Goal: Information Seeking & Learning: Learn about a topic

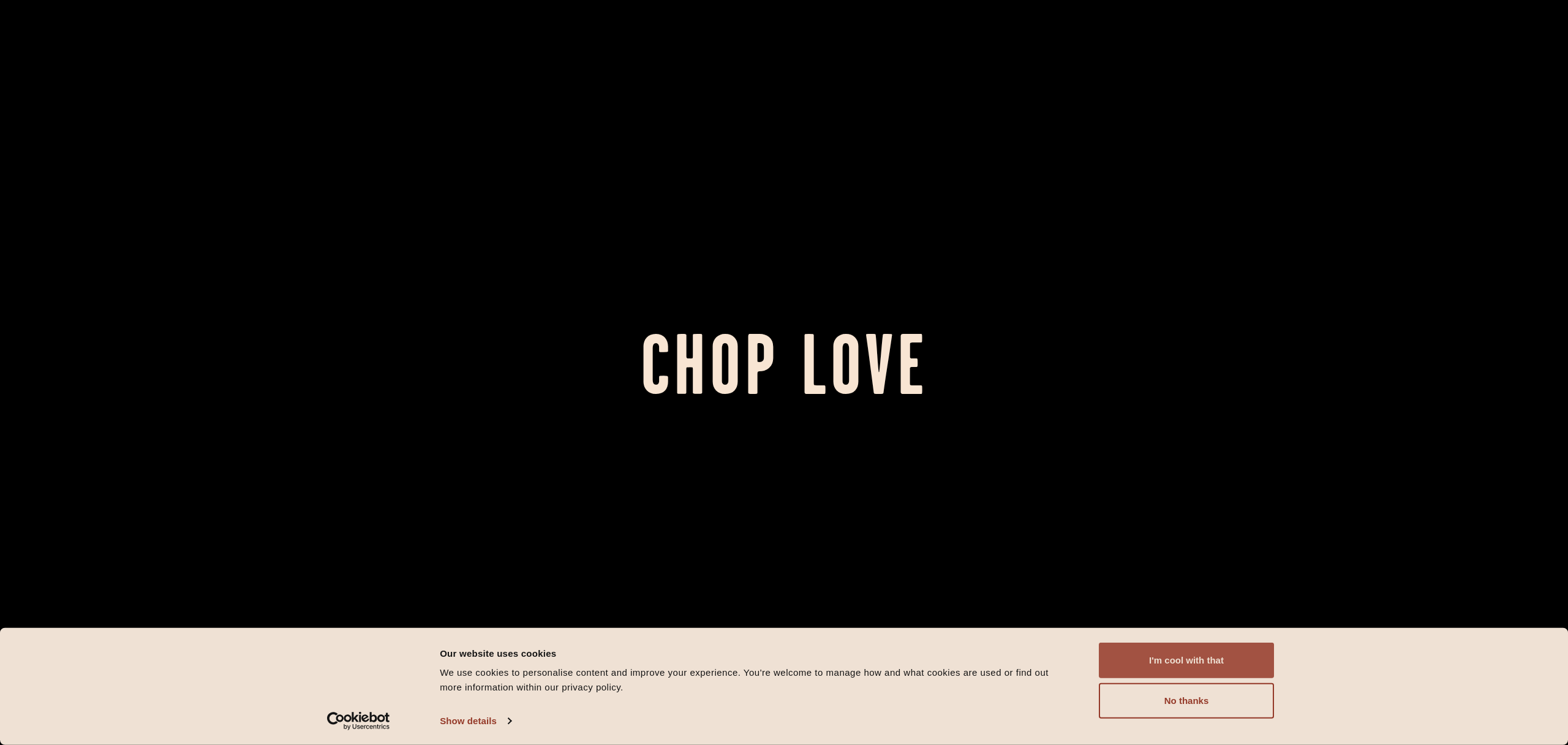
click at [1164, 659] on button "I'm cool with that" at bounding box center [1186, 661] width 175 height 35
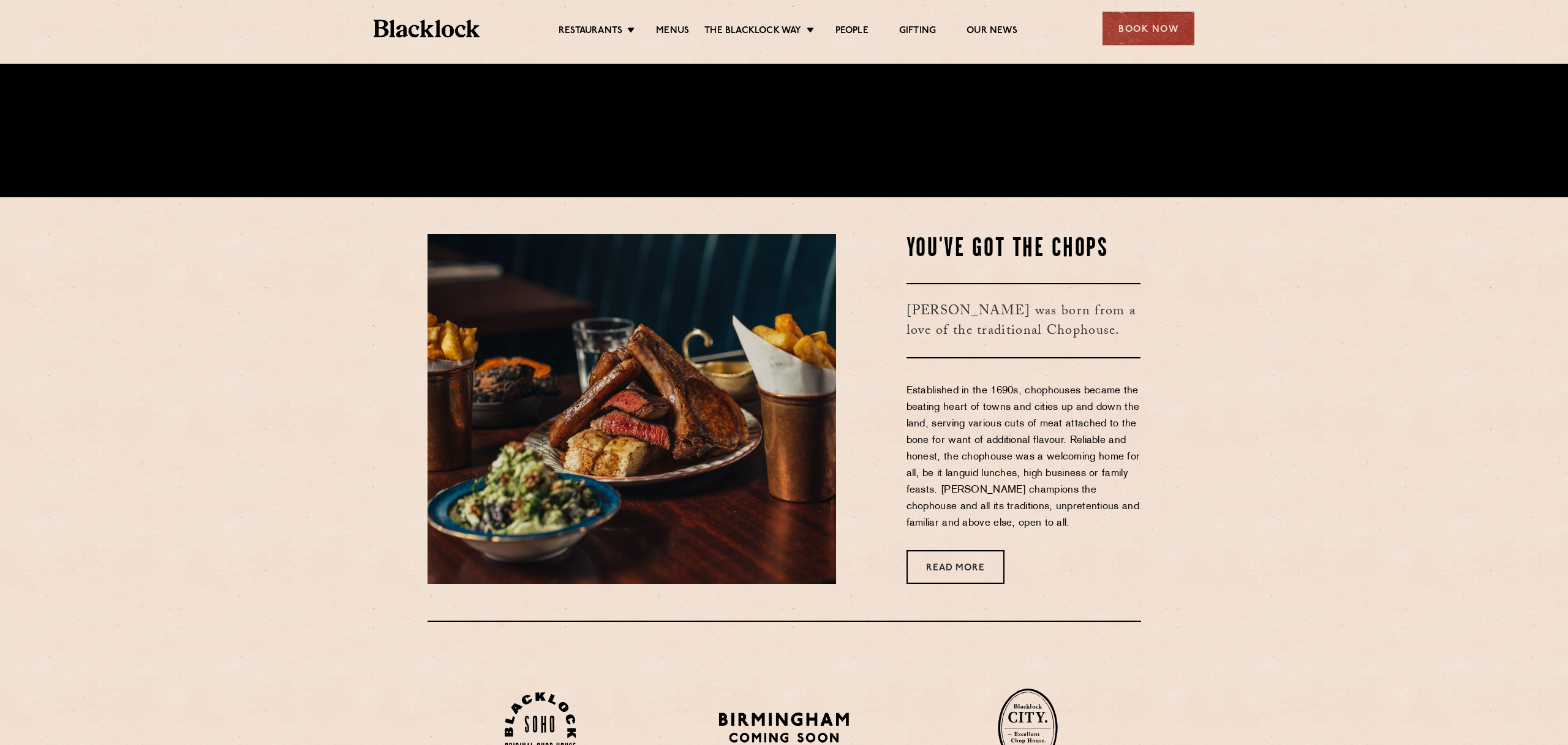
scroll to position [578, 0]
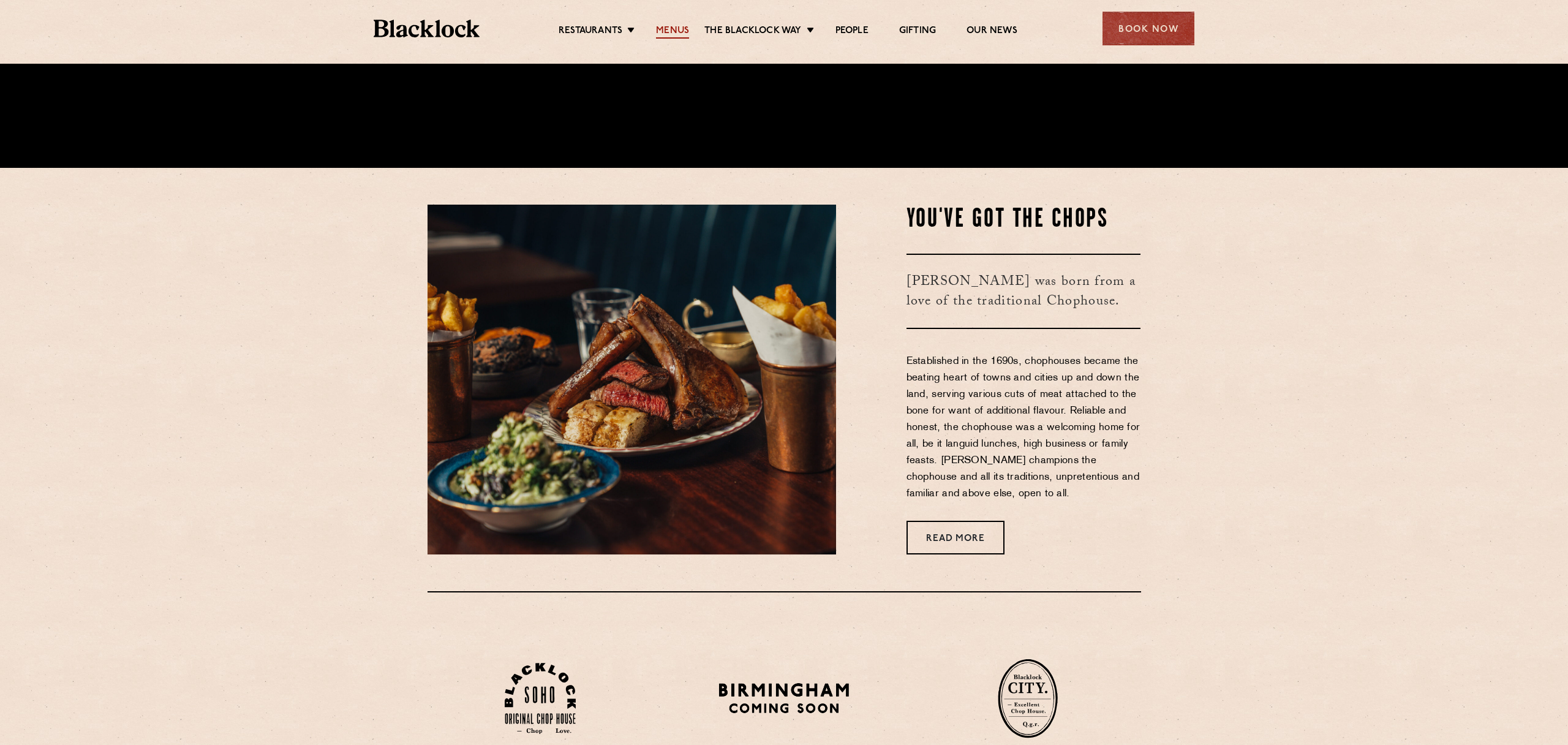
click at [668, 29] on link "Menus" at bounding box center [672, 32] width 33 height 13
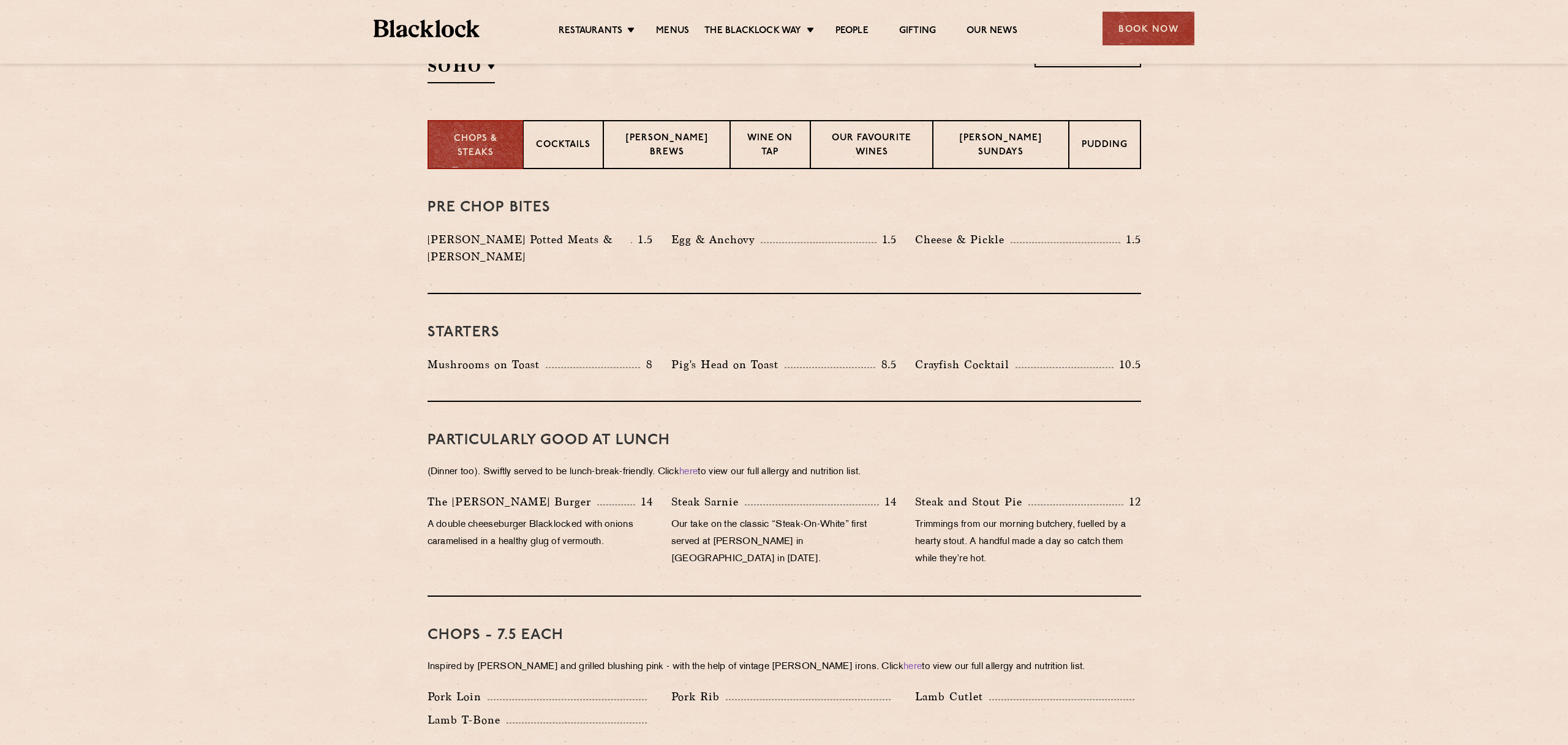
scroll to position [447, 0]
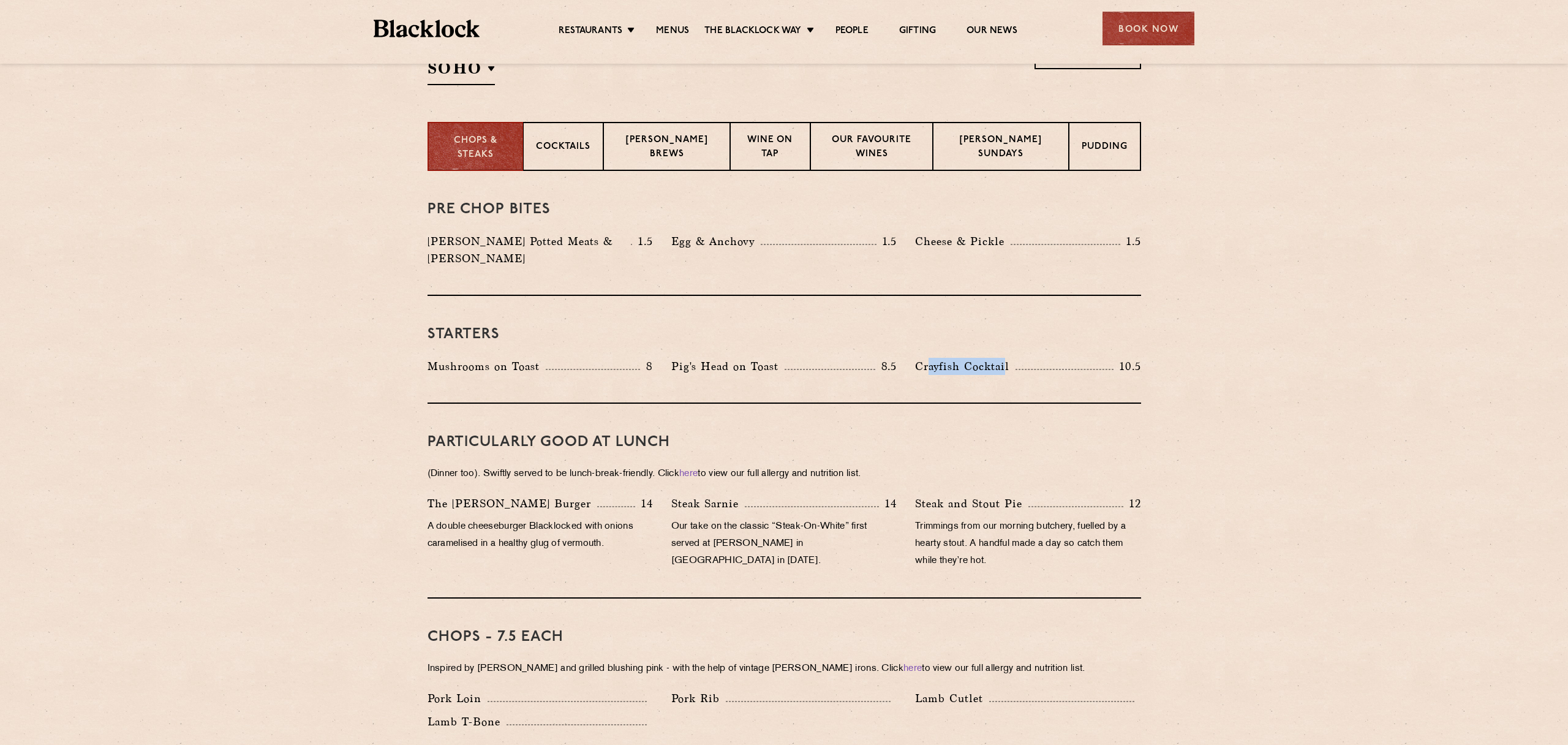
drag, startPoint x: 996, startPoint y: 351, endPoint x: 1005, endPoint y: 349, distance: 9.2
click at [1004, 358] on p "Crayfish Cocktail" at bounding box center [966, 366] width 100 height 17
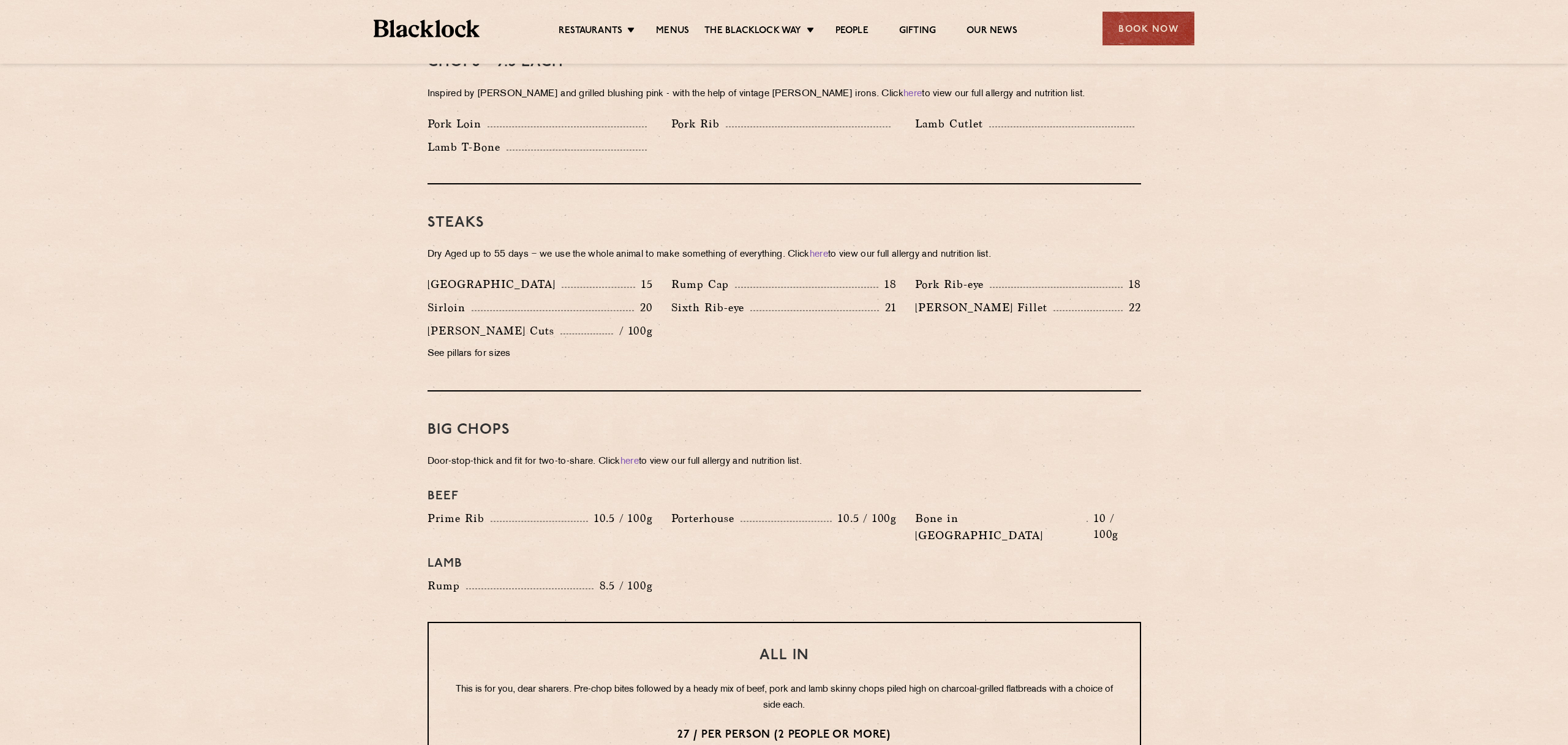
scroll to position [1030, 0]
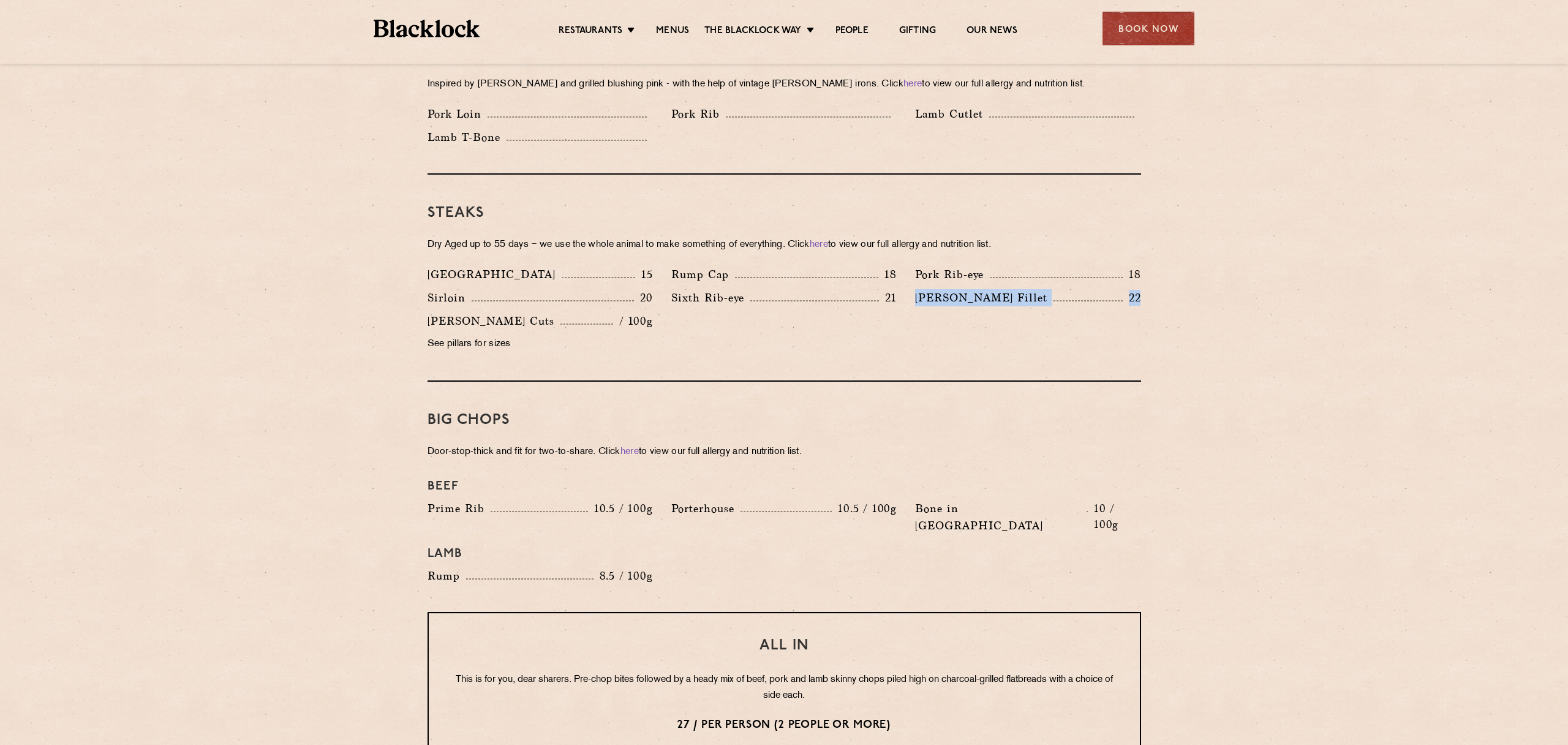
drag, startPoint x: 910, startPoint y: 281, endPoint x: 1169, endPoint y: 275, distance: 259.1
click at [1170, 275] on section "Pre Chop Bites [PERSON_NAME] Potted Meats & Kimchi 1.5 Egg & Anchovy 1.5 Cheese…" at bounding box center [784, 469] width 1568 height 1764
click at [1169, 277] on section "Pre Chop Bites [PERSON_NAME] Potted Meats & Kimchi 1.5 Egg & Anchovy 1.5 Cheese…" at bounding box center [784, 469] width 1568 height 1764
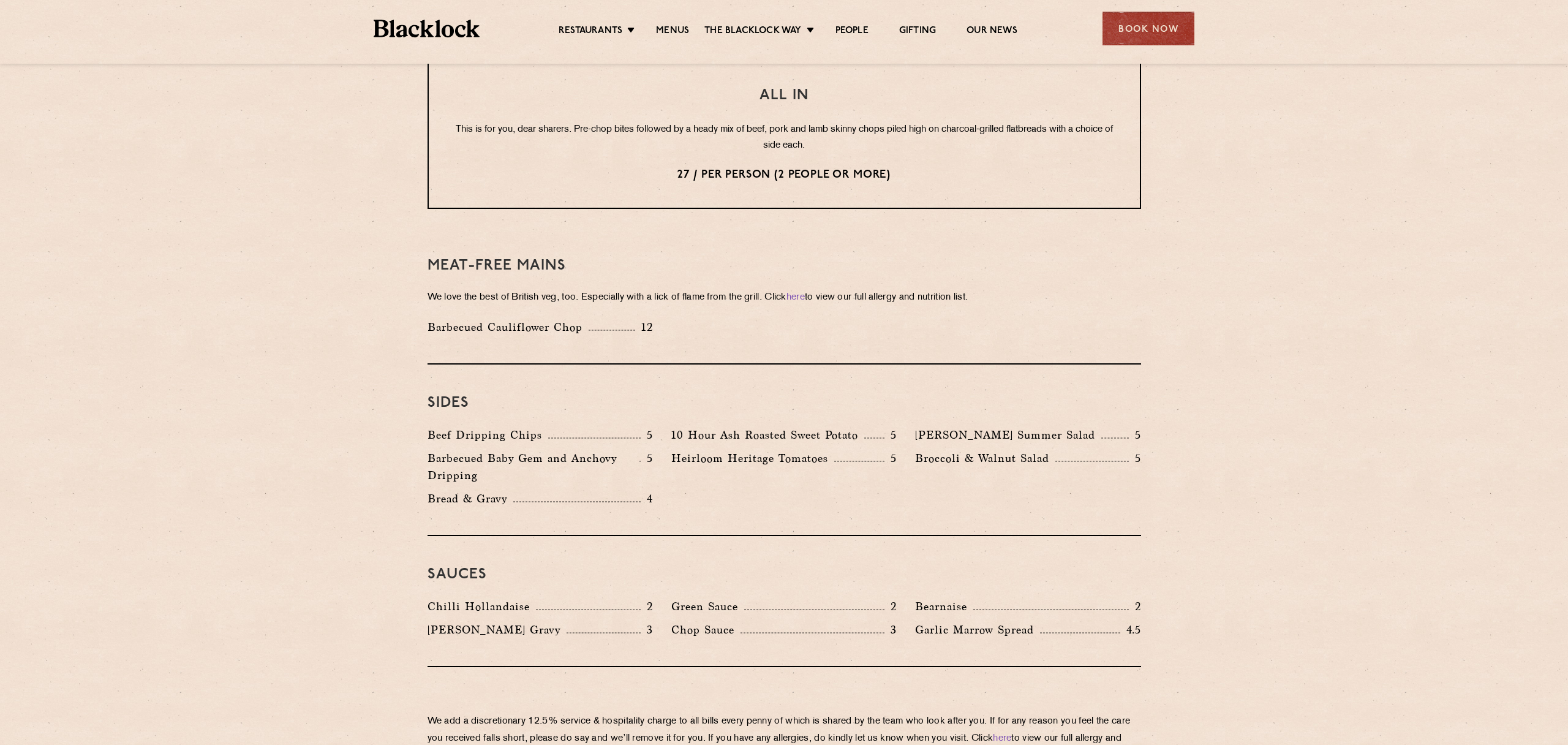
scroll to position [1580, 0]
drag, startPoint x: 691, startPoint y: 424, endPoint x: 840, endPoint y: 423, distance: 149.0
click at [840, 450] on div "Heirloom Heritage Tomatoes 5" at bounding box center [784, 458] width 225 height 17
drag, startPoint x: 996, startPoint y: 402, endPoint x: 1022, endPoint y: 403, distance: 26.0
click at [1022, 427] on p "[PERSON_NAME] Summer Salad" at bounding box center [1008, 436] width 186 height 17
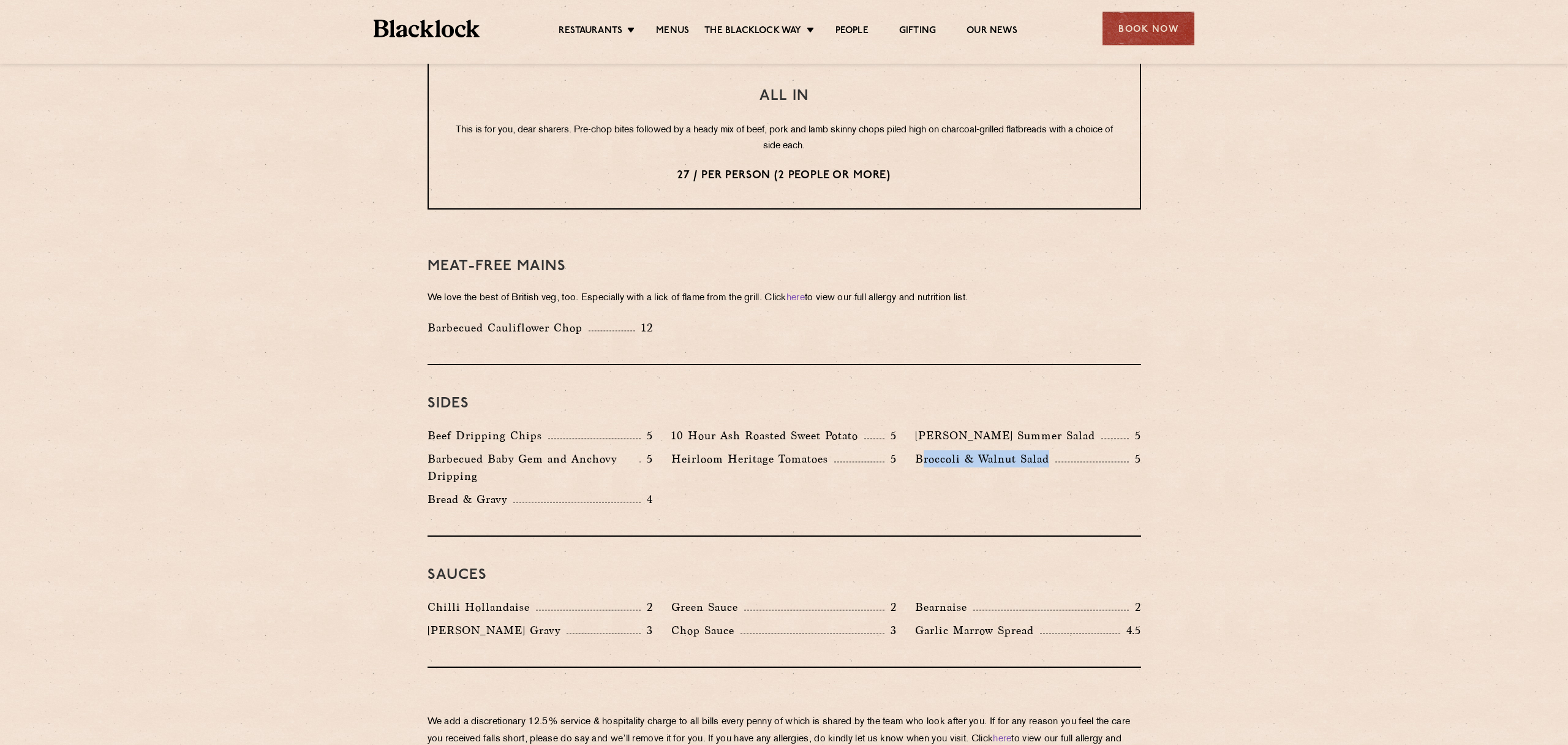
drag, startPoint x: 922, startPoint y: 429, endPoint x: 1080, endPoint y: 421, distance: 158.2
click at [1080, 450] on div "Broccoli & Walnut Salad 5" at bounding box center [1028, 458] width 225 height 17
drag, startPoint x: 826, startPoint y: 399, endPoint x: 862, endPoint y: 399, distance: 36.0
click at [862, 427] on p "10 Hour Ash Roasted Sweet Potato" at bounding box center [768, 436] width 193 height 17
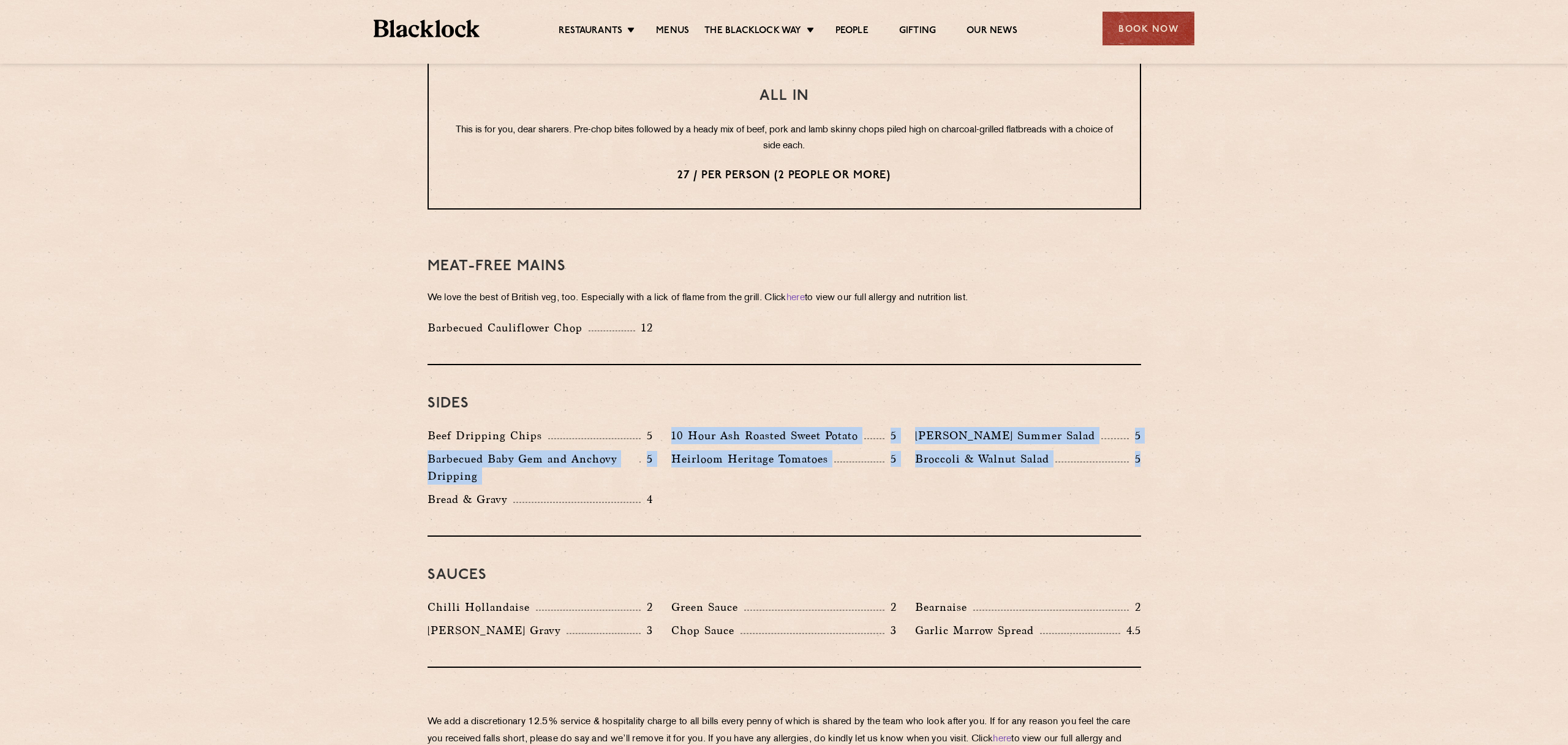
drag, startPoint x: 708, startPoint y: 396, endPoint x: 1140, endPoint y: 422, distance: 432.8
click at [1140, 427] on div "Beef Dripping Chips 5 10 Hour Ash Roasted Sweet Potato 5 [PERSON_NAME] Summer S…" at bounding box center [784, 471] width 732 height 87
click at [1140, 451] on p "5" at bounding box center [1135, 459] width 13 height 16
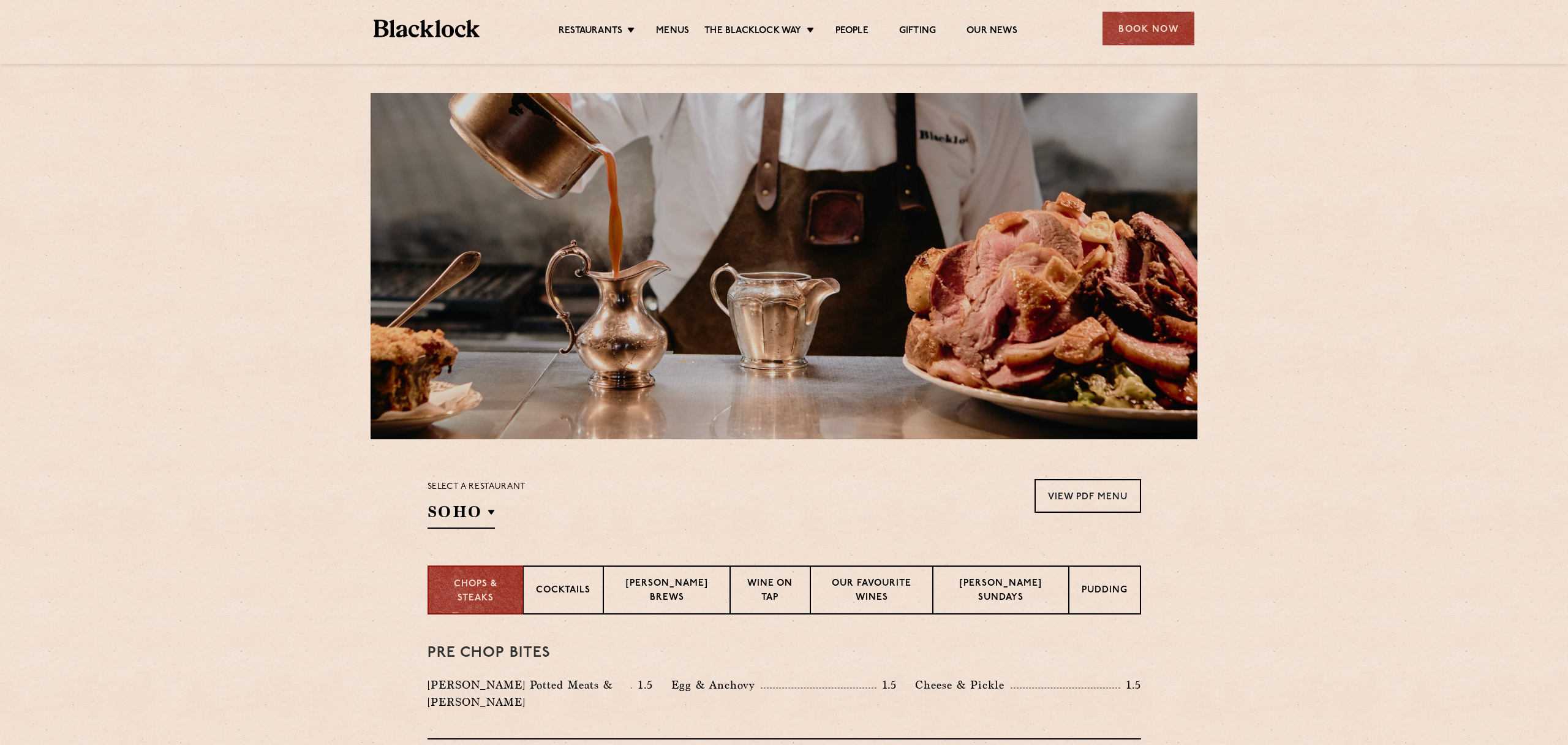
scroll to position [3, 0]
